Goal: Transaction & Acquisition: Purchase product/service

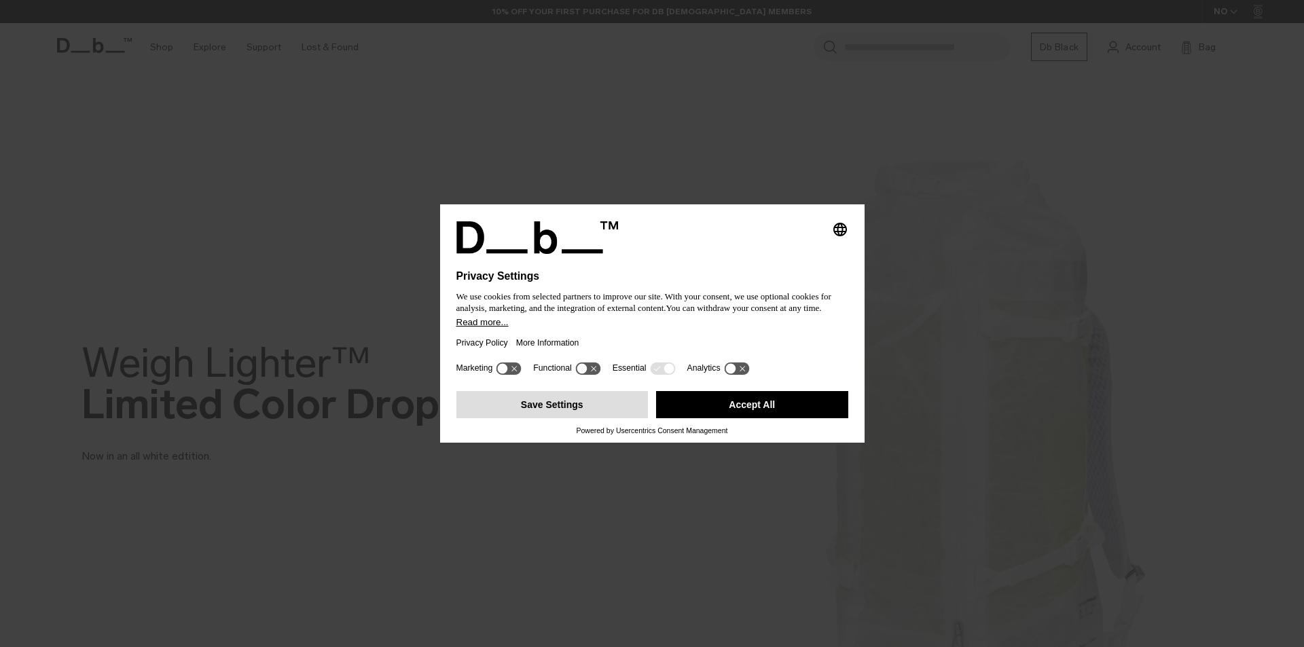
click at [573, 401] on button "Save Settings" at bounding box center [552, 404] width 192 height 27
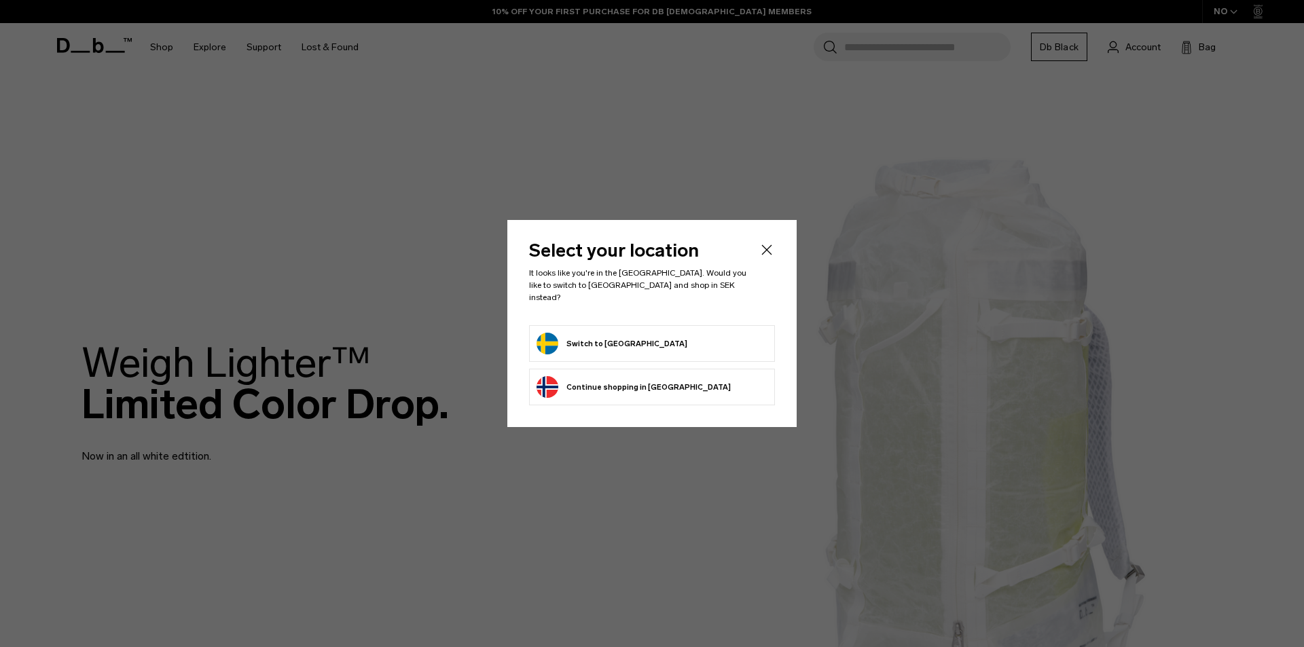
click at [596, 342] on button "Switch to [GEOGRAPHIC_DATA]" at bounding box center [612, 344] width 151 height 22
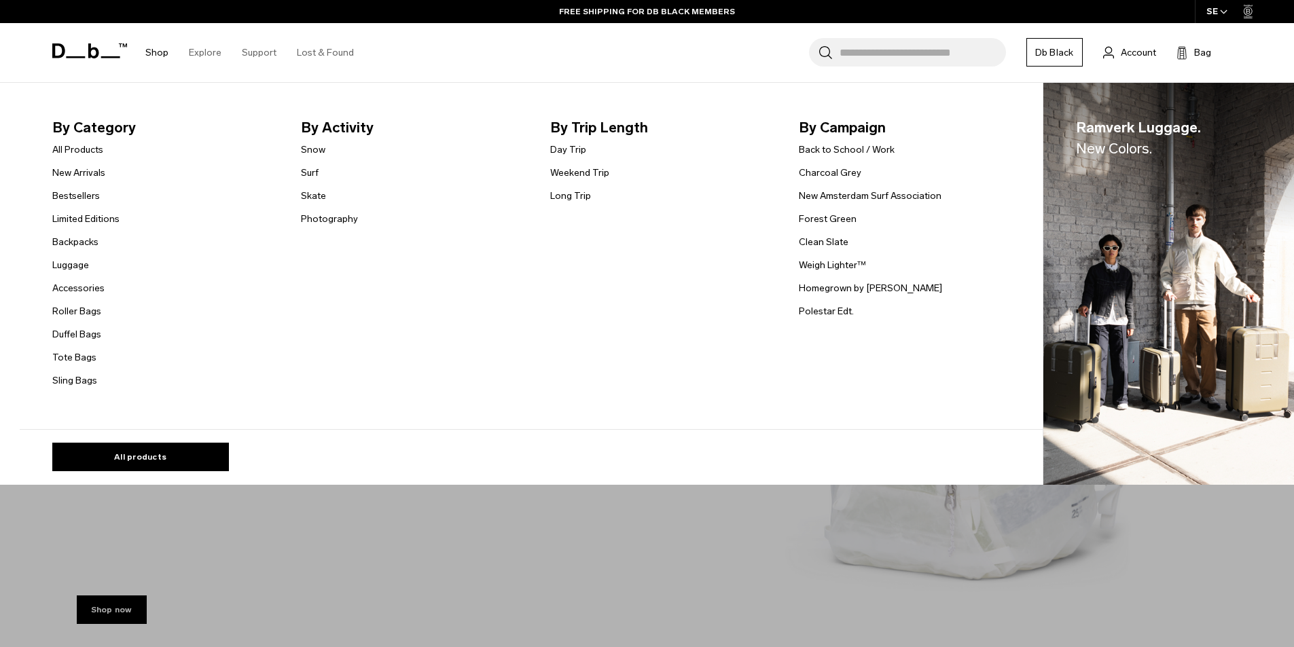
click at [162, 54] on link "Shop" at bounding box center [156, 53] width 23 height 48
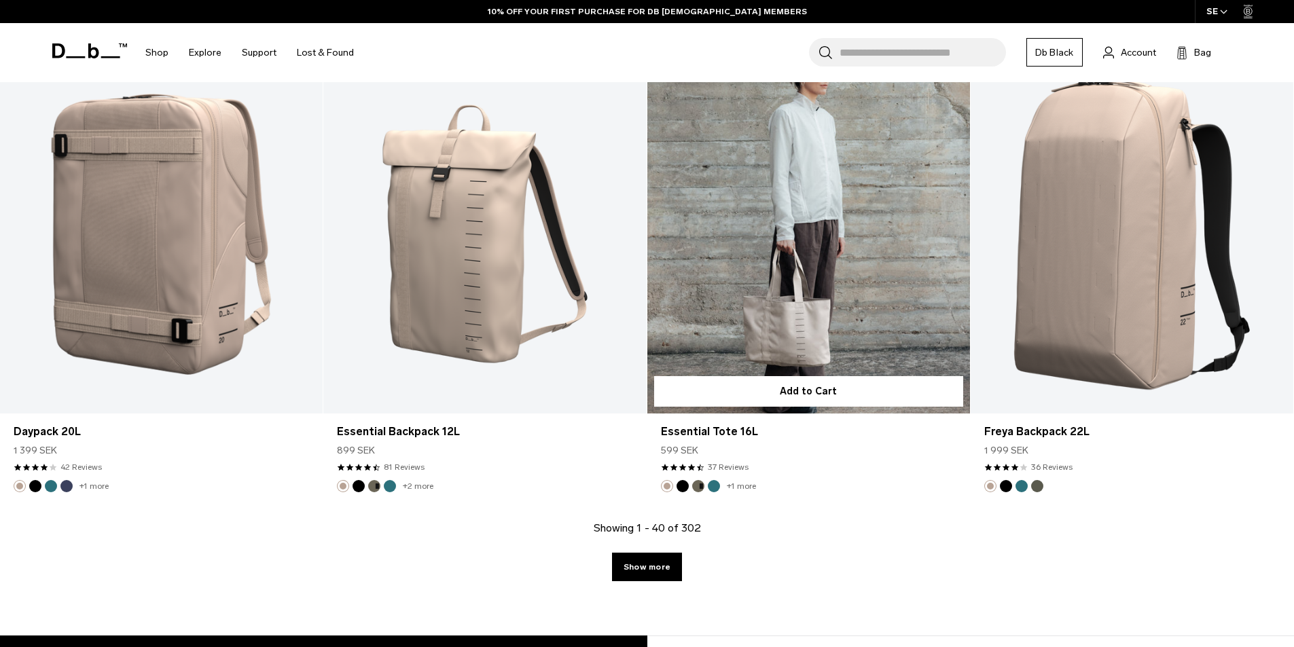
scroll to position [4958, 0]
